Goal: Task Accomplishment & Management: Manage account settings

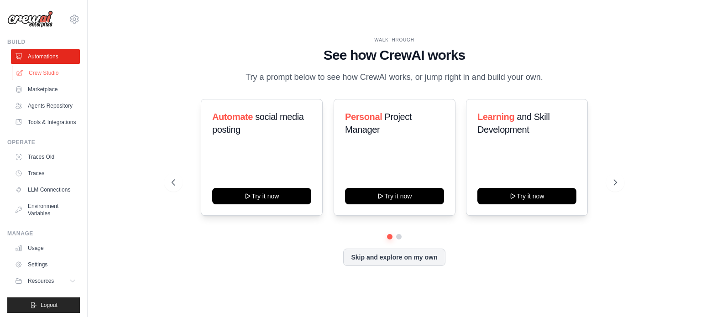
click at [36, 72] on link "Crew Studio" at bounding box center [46, 73] width 69 height 15
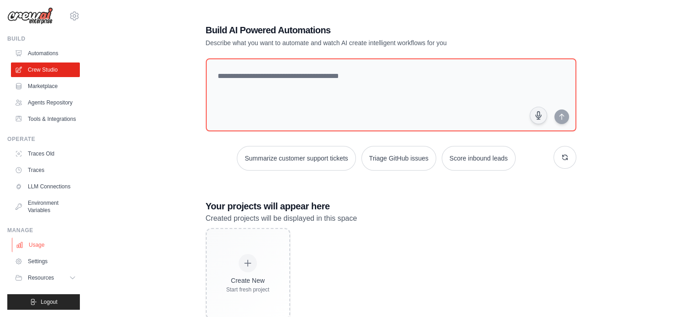
scroll to position [25, 0]
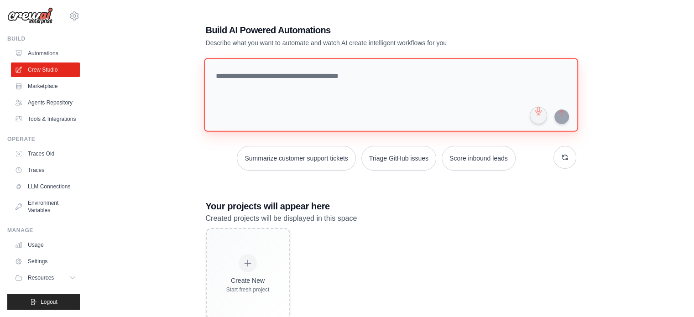
click at [331, 67] on textarea at bounding box center [391, 95] width 374 height 74
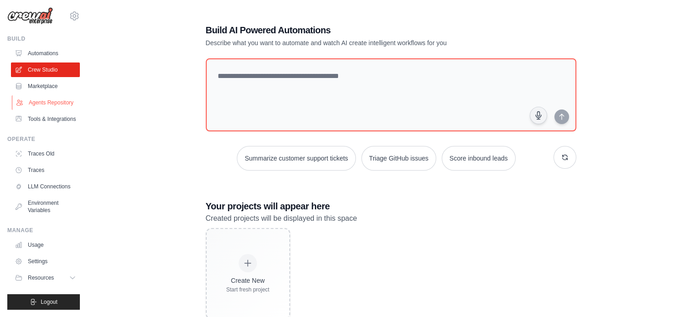
drag, startPoint x: 523, startPoint y: 32, endPoint x: 42, endPoint y: 89, distance: 484.4
click at [42, 95] on link "Agents Repository" at bounding box center [46, 102] width 69 height 15
click at [38, 95] on link "Agents Repository" at bounding box center [46, 102] width 69 height 15
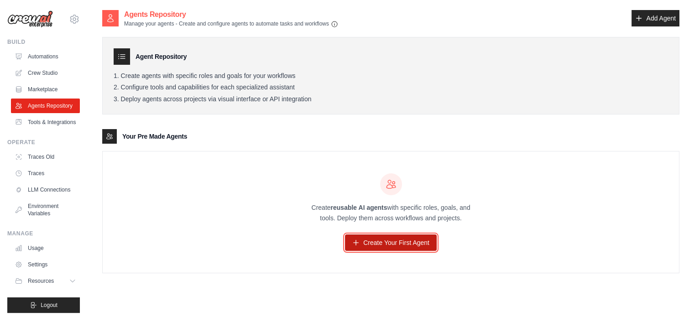
click at [382, 245] on link "Create Your First Agent" at bounding box center [391, 243] width 92 height 16
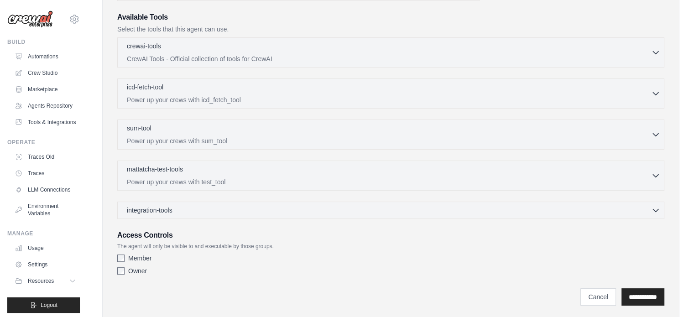
scroll to position [148, 0]
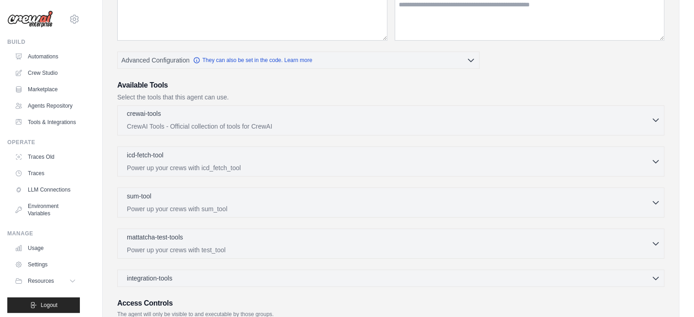
click at [649, 114] on div "crewai-tools 0 selected" at bounding box center [389, 114] width 524 height 11
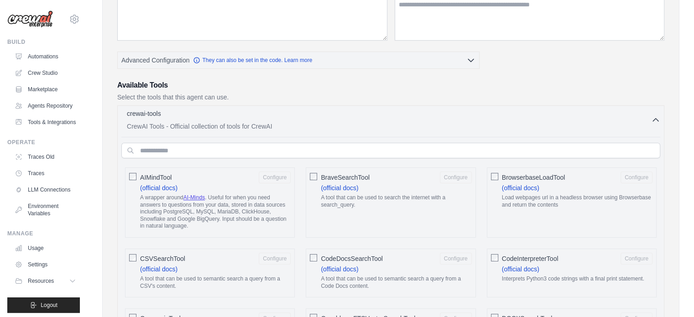
click at [649, 114] on div "crewai-tools 0 selected" at bounding box center [389, 114] width 524 height 11
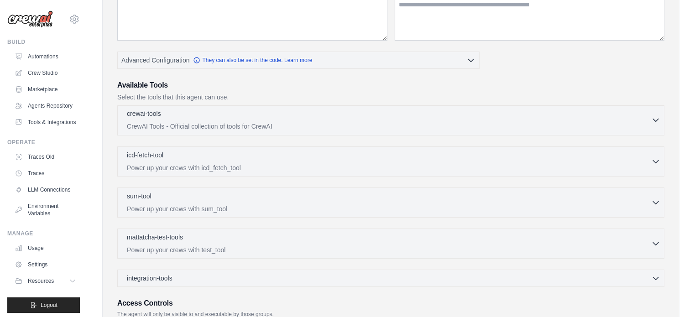
click at [649, 114] on div "crewai-tools 0 selected" at bounding box center [389, 114] width 524 height 11
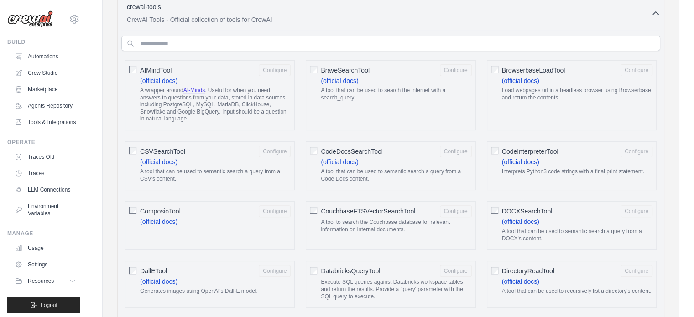
scroll to position [240, 0]
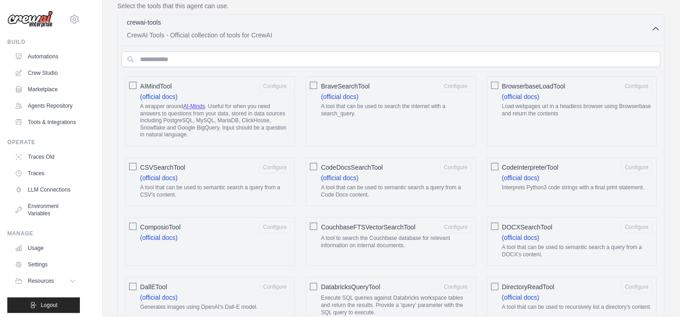
click at [654, 34] on button "crewai-tools 0 selected CrewAI Tools - Official collection of tools for CrewAI" at bounding box center [390, 29] width 539 height 22
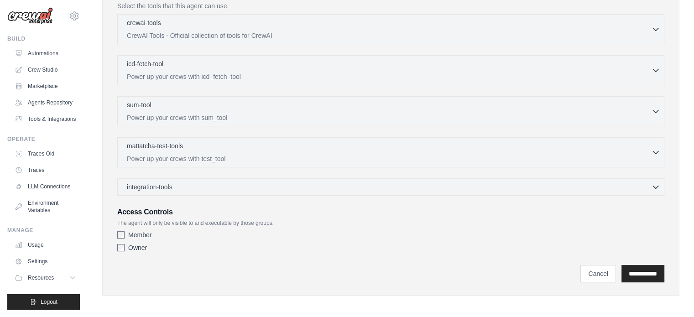
scroll to position [25, 0]
click at [35, 262] on link "Settings" at bounding box center [46, 261] width 69 height 15
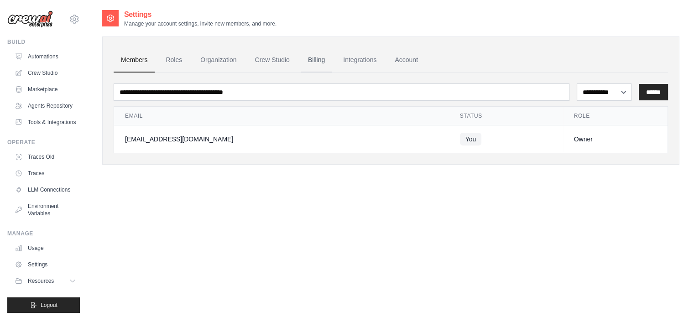
click at [319, 58] on link "Billing" at bounding box center [316, 60] width 31 height 25
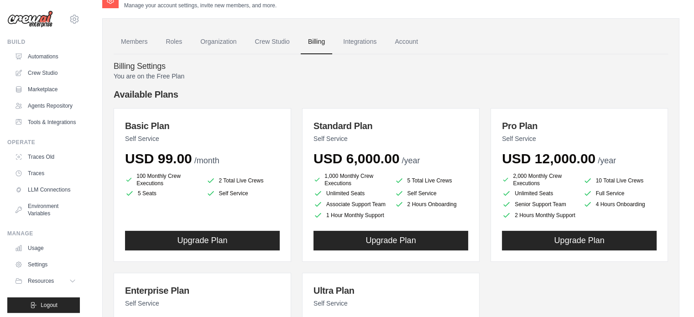
scroll to position [4, 0]
